Goal: Information Seeking & Learning: Learn about a topic

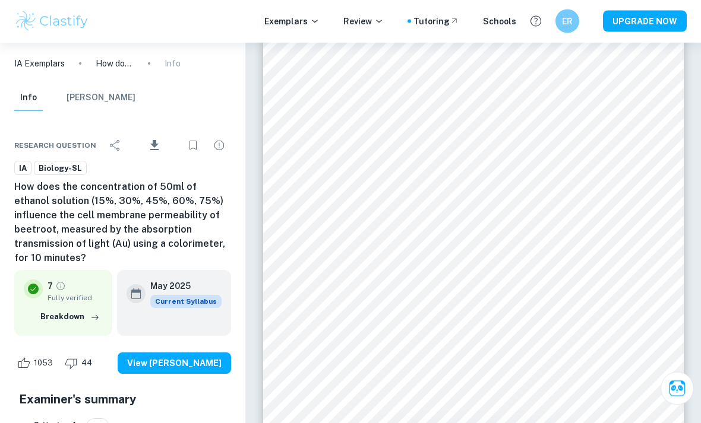
scroll to position [1532, 0]
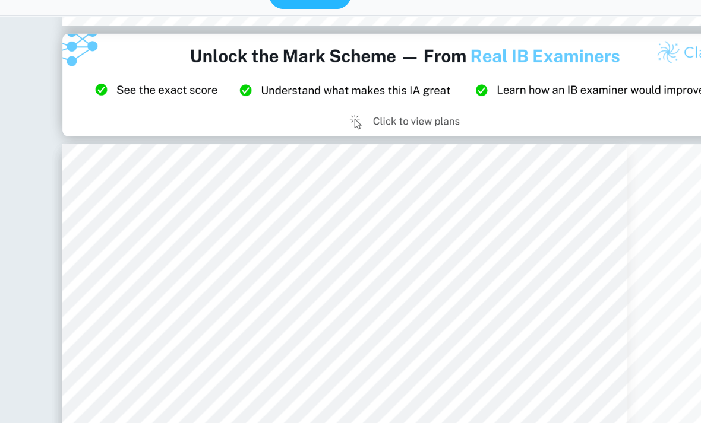
type input "2"
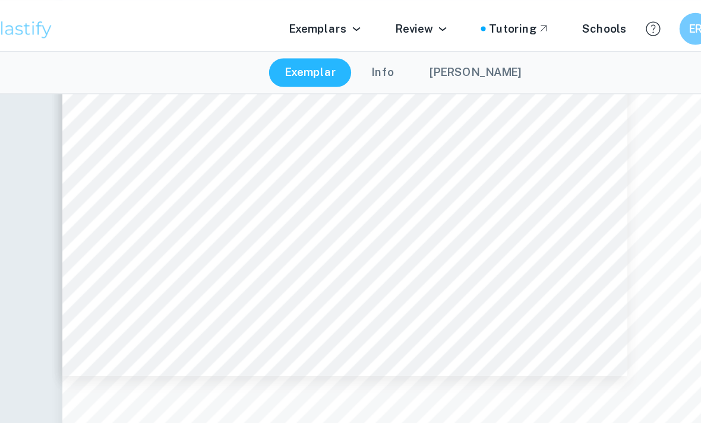
scroll to position [1197, 0]
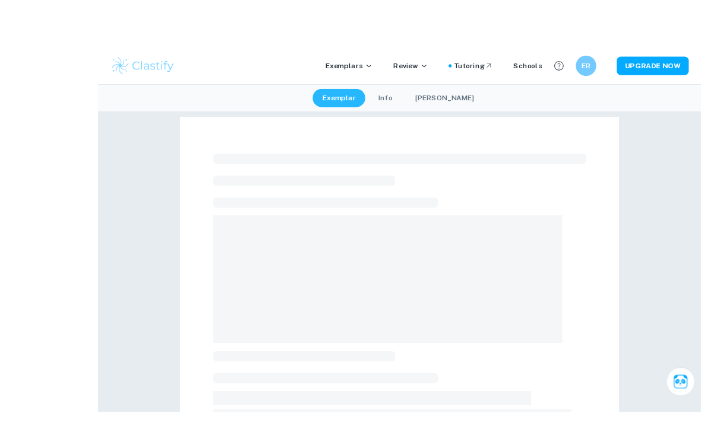
scroll to position [1, 0]
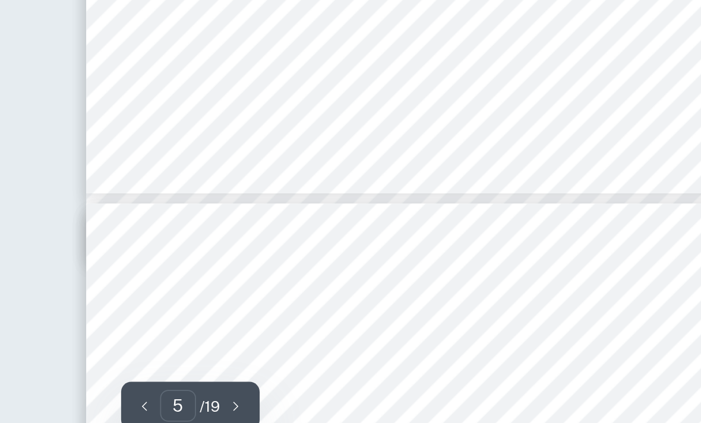
scroll to position [2218, 0]
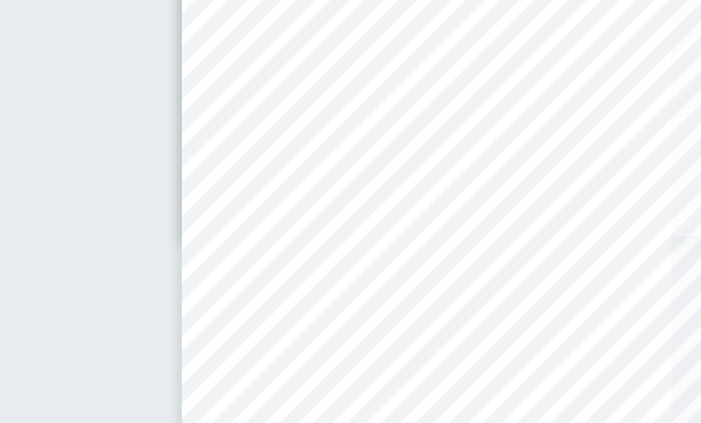
type input "5"
